Goal: Task Accomplishment & Management: Manage account settings

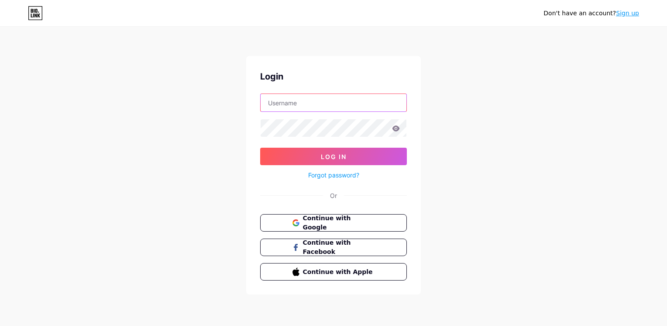
click at [276, 101] on input "text" at bounding box center [334, 102] width 146 height 17
type input "H"
paste input "HionSecurity"
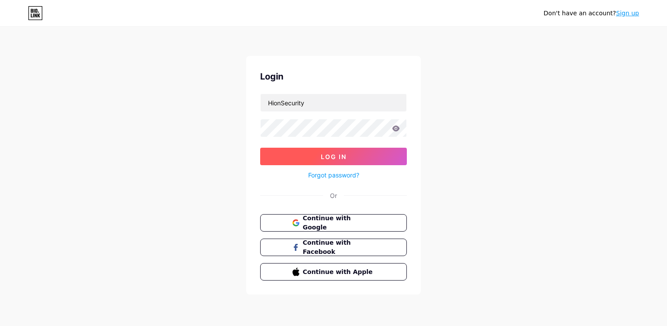
click at [308, 153] on button "Log In" at bounding box center [333, 156] width 147 height 17
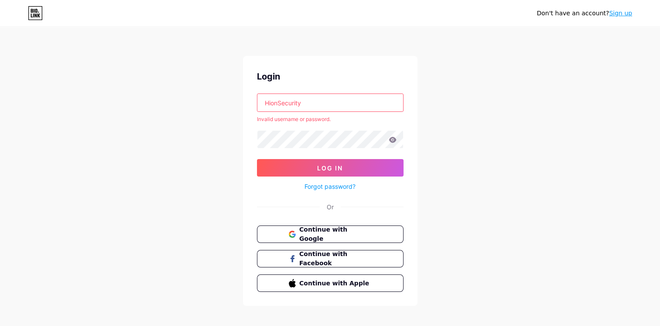
click at [307, 105] on input "HionSecurity" at bounding box center [331, 102] width 146 height 17
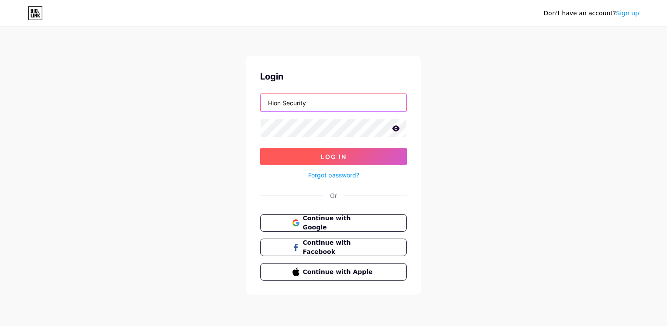
type input "Hion Security"
click at [304, 154] on button "Log In" at bounding box center [333, 156] width 147 height 17
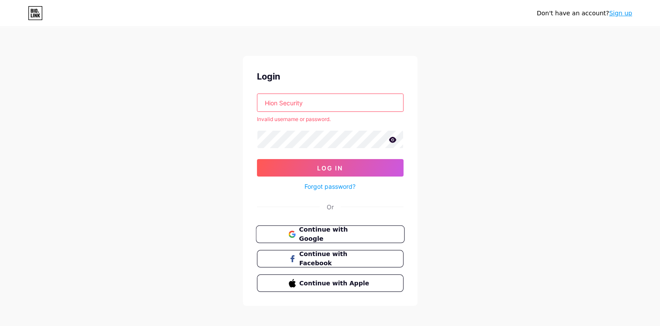
click at [315, 231] on span "Continue with Google" at bounding box center [335, 234] width 73 height 19
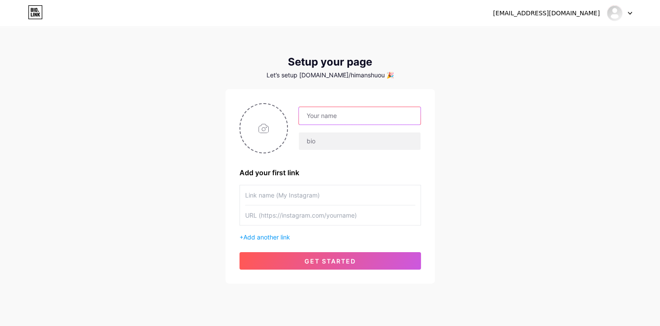
click at [316, 115] on input "text" at bounding box center [359, 115] width 121 height 17
type input "[PERSON_NAME]"
click at [330, 144] on input "text" at bounding box center [359, 140] width 121 height 17
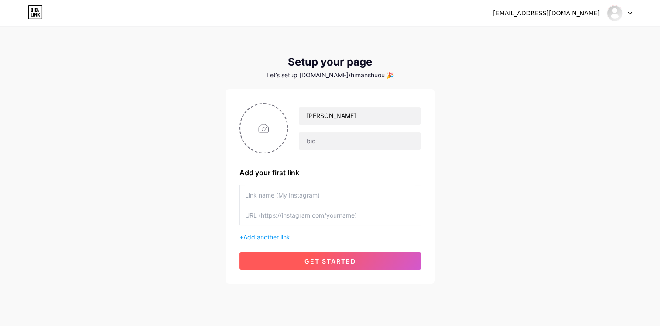
click at [328, 257] on span "get started" at bounding box center [331, 260] width 52 height 7
